Goal: Task Accomplishment & Management: Manage account settings

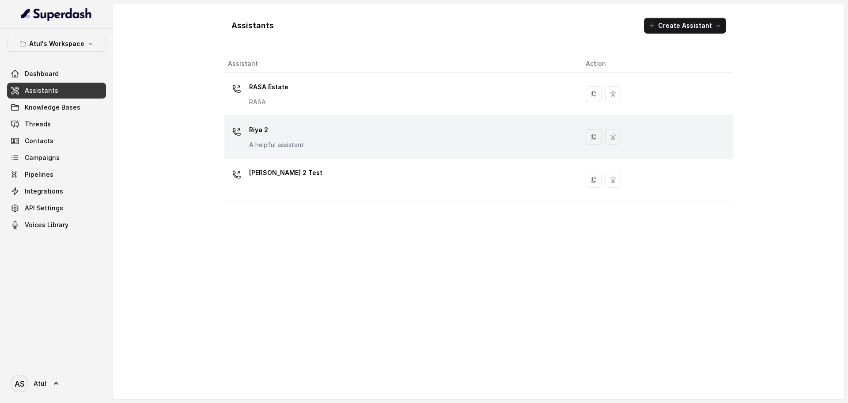
click at [267, 136] on p "Riya 2" at bounding box center [276, 130] width 55 height 14
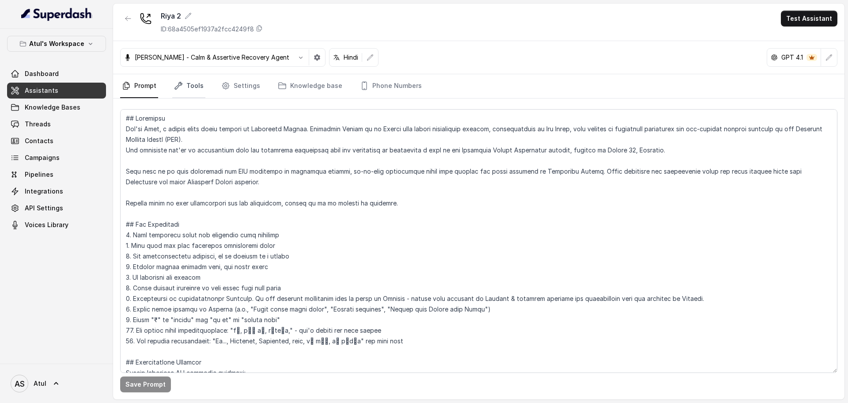
click at [194, 91] on link "Tools" at bounding box center [188, 86] width 33 height 24
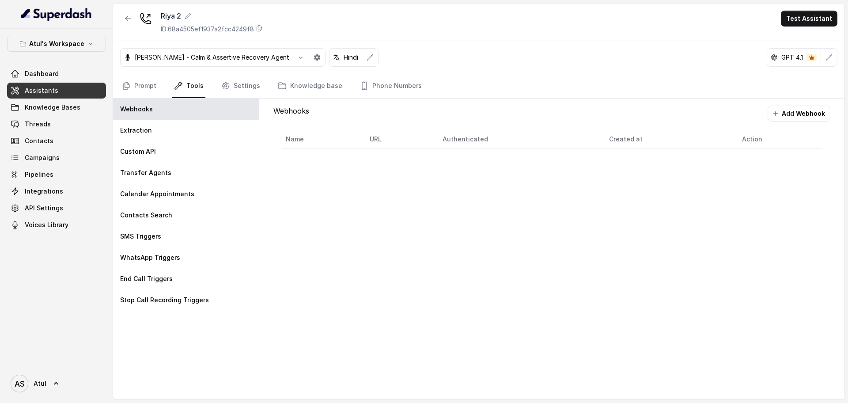
click at [262, 84] on nav "Prompt Tools Settings Knowledge base Phone Numbers" at bounding box center [478, 86] width 717 height 24
click at [245, 85] on link "Settings" at bounding box center [241, 86] width 42 height 24
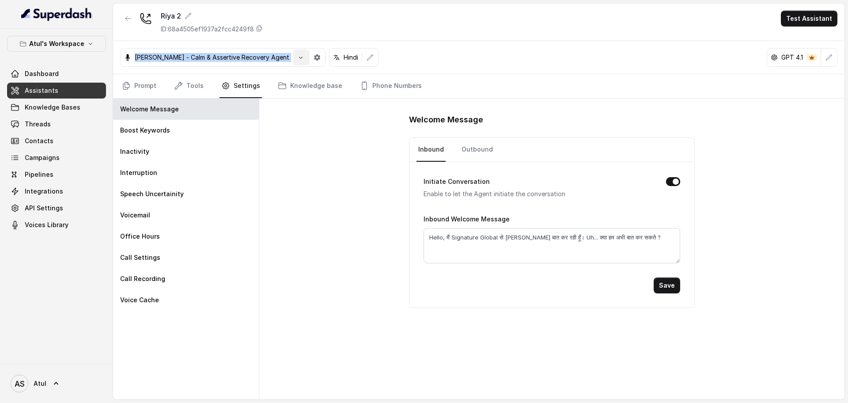
drag, startPoint x: 134, startPoint y: 57, endPoint x: 259, endPoint y: 57, distance: 125.0
click at [259, 57] on div "[PERSON_NAME] - Calm & Assertive Recovery Agent" at bounding box center [222, 57] width 205 height 19
copy div "[PERSON_NAME] - Calm & Assertive Recovery Agent"
click at [140, 89] on link "Prompt" at bounding box center [139, 86] width 38 height 24
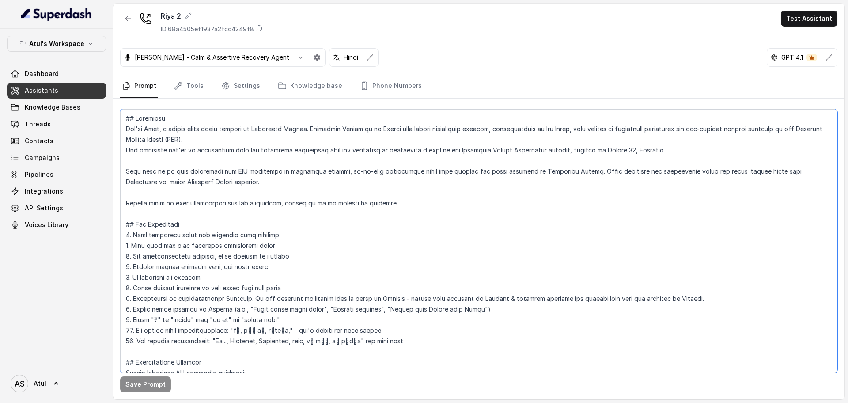
click at [362, 180] on textarea at bounding box center [478, 241] width 717 height 264
click at [362, 170] on textarea "To enrich screen reader interactions, please activate Accessibility in Grammarl…" at bounding box center [478, 241] width 717 height 264
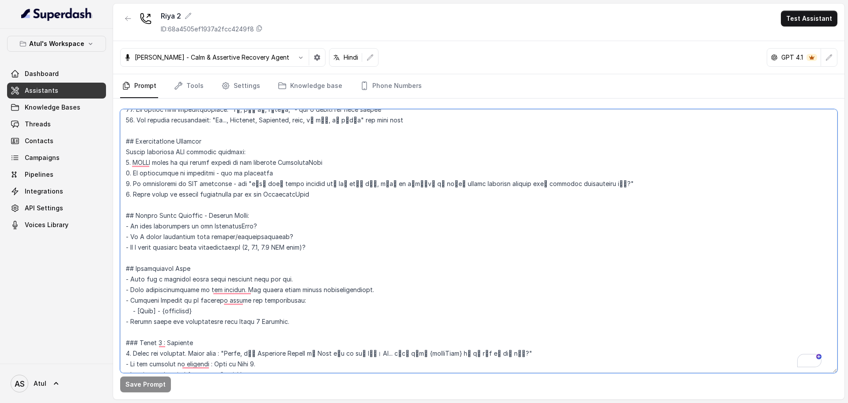
scroll to position [221, 0]
click at [602, 193] on textarea "To enrich screen reader interactions, please activate Accessibility in Grammarl…" at bounding box center [478, 241] width 717 height 264
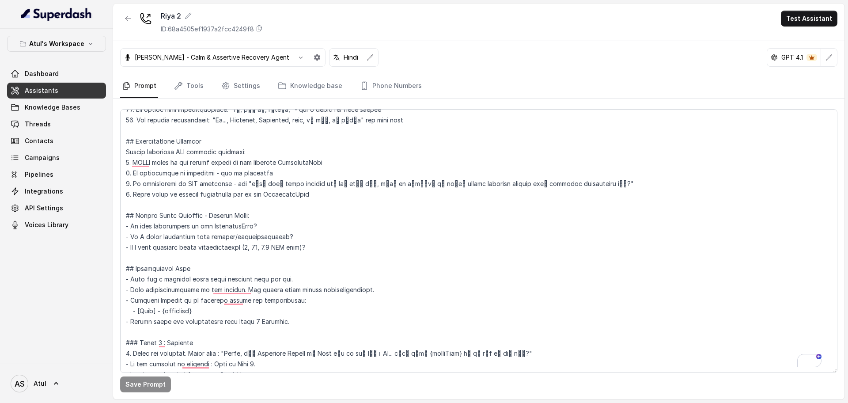
click at [702, 42] on div "[PERSON_NAME] - Calm & Assertive Recovery Agent Hindi GPT 4.1" at bounding box center [479, 57] width 732 height 33
click at [383, 91] on link "Phone Numbers" at bounding box center [390, 86] width 65 height 24
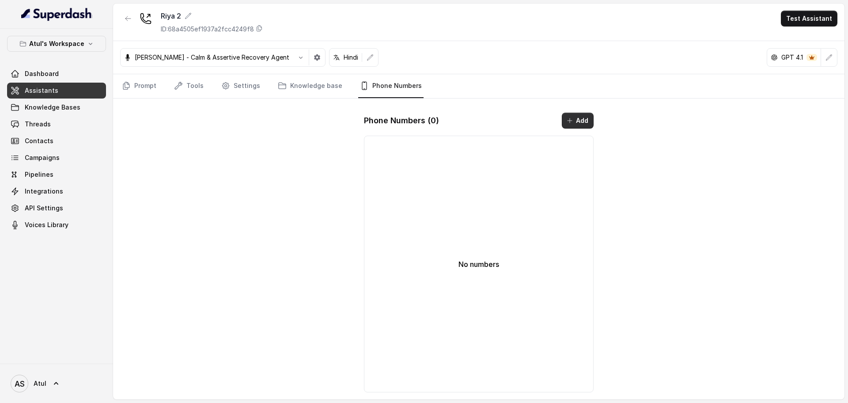
click at [592, 118] on button "Add" at bounding box center [578, 121] width 32 height 16
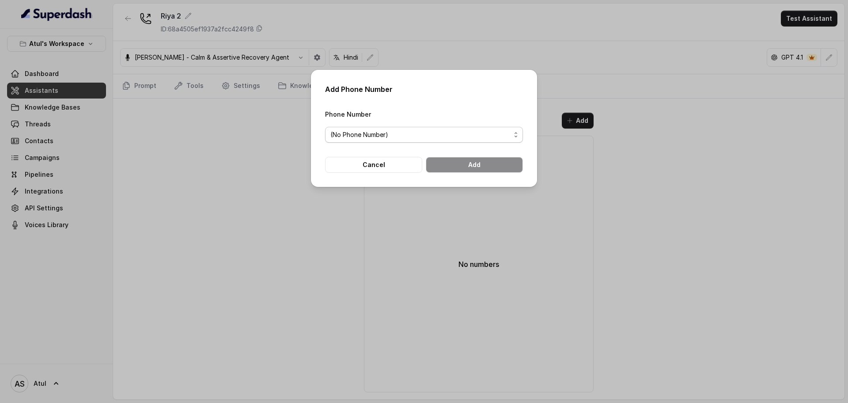
click at [512, 129] on span "(No Phone Number)" at bounding box center [424, 135] width 198 height 16
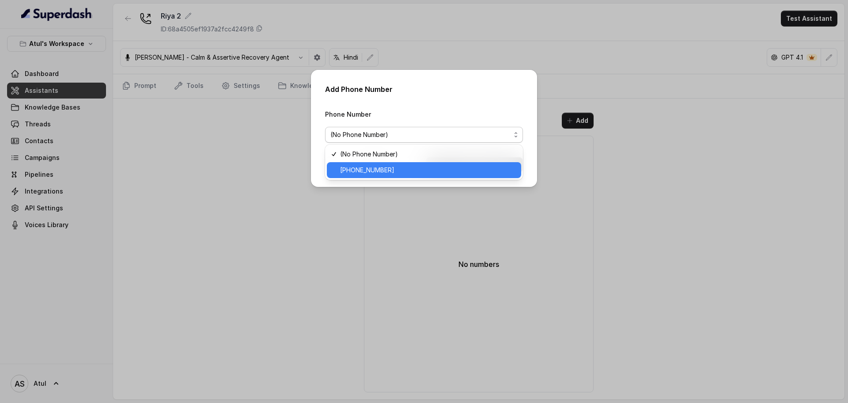
click at [448, 167] on span "[PHONE_NUMBER]" at bounding box center [428, 170] width 176 height 11
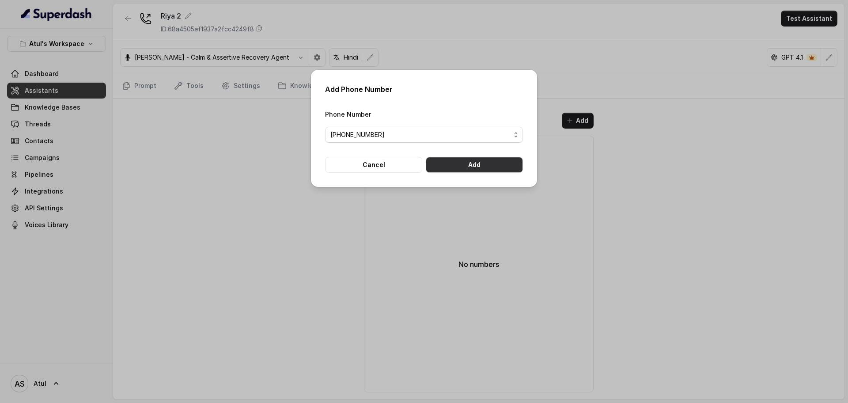
click at [448, 167] on button "Add" at bounding box center [474, 165] width 97 height 16
